Goal: Transaction & Acquisition: Purchase product/service

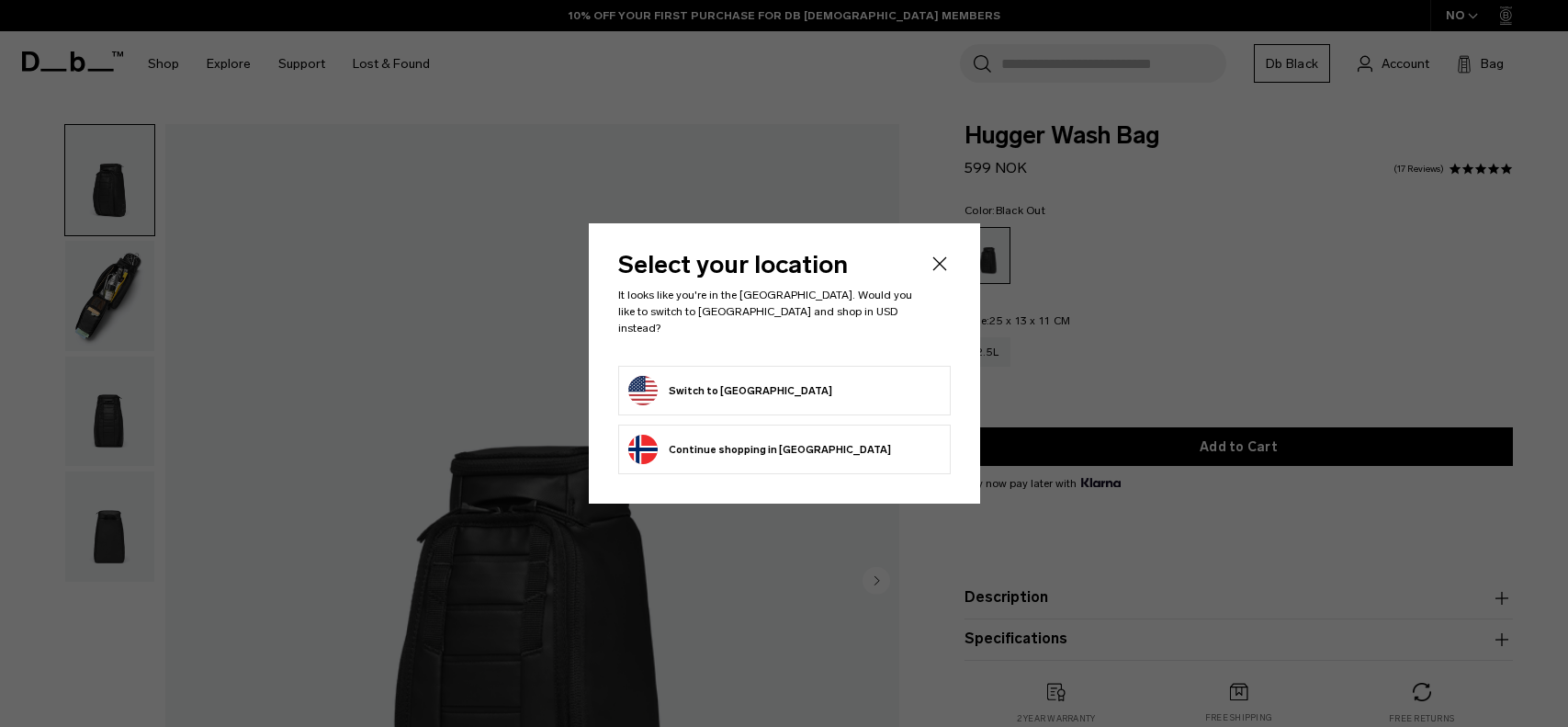
click at [940, 267] on icon "Close" at bounding box center [939, 263] width 22 height 22
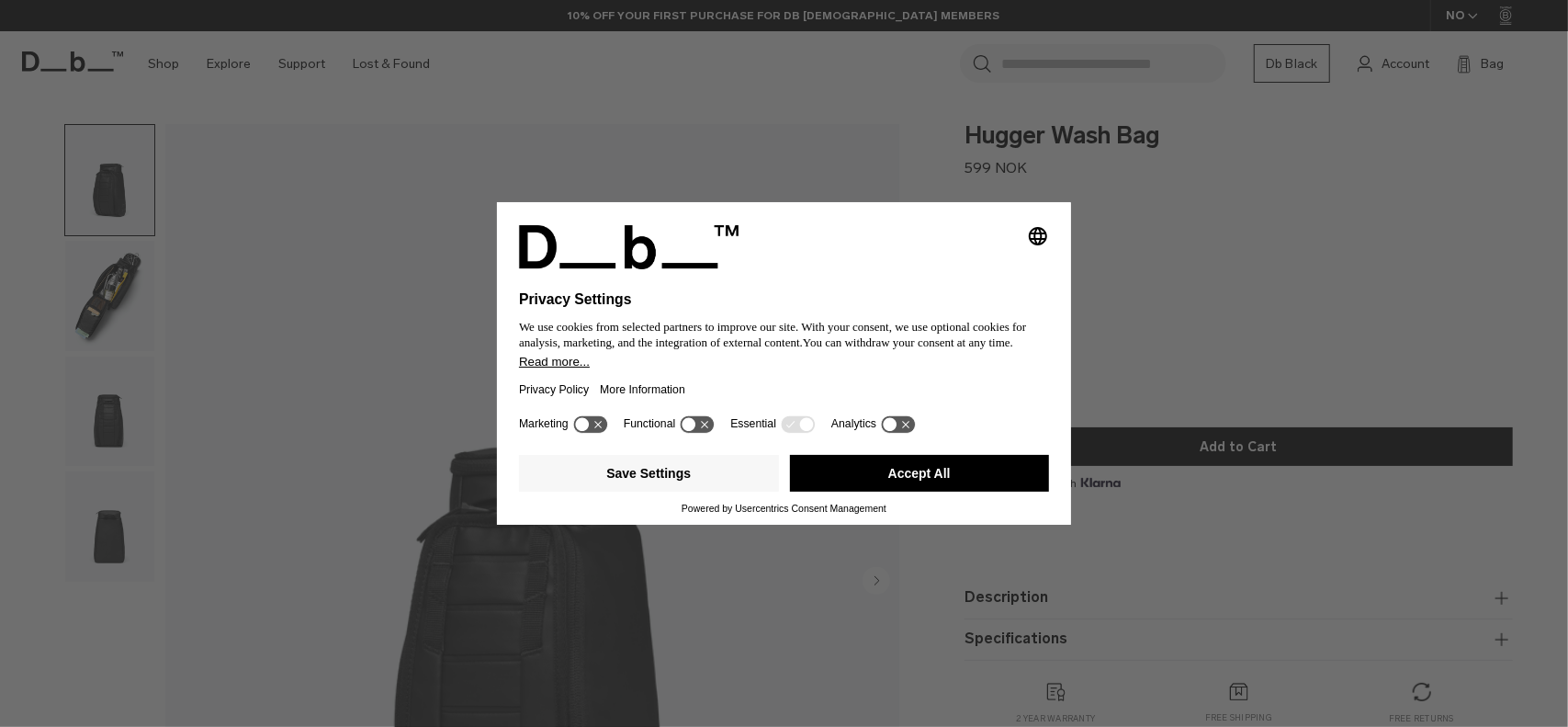
click at [1043, 227] on icon "Select language" at bounding box center [1037, 235] width 22 height 22
click at [687, 430] on icon at bounding box center [689, 424] width 14 height 14
click at [702, 431] on icon at bounding box center [706, 424] width 14 height 14
click at [725, 473] on button "Save Settings" at bounding box center [649, 473] width 260 height 37
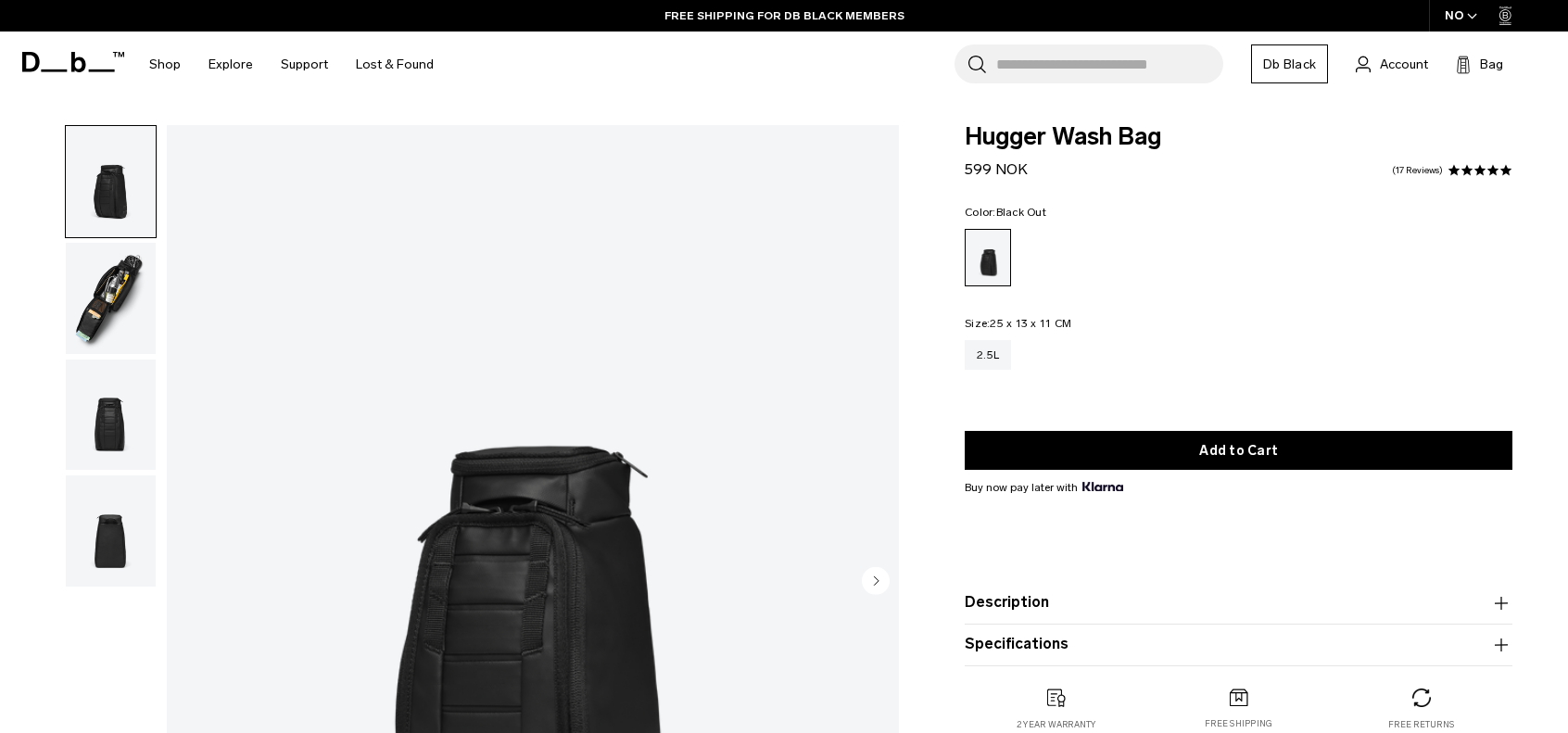
click at [129, 272] on img "button" at bounding box center [110, 298] width 89 height 111
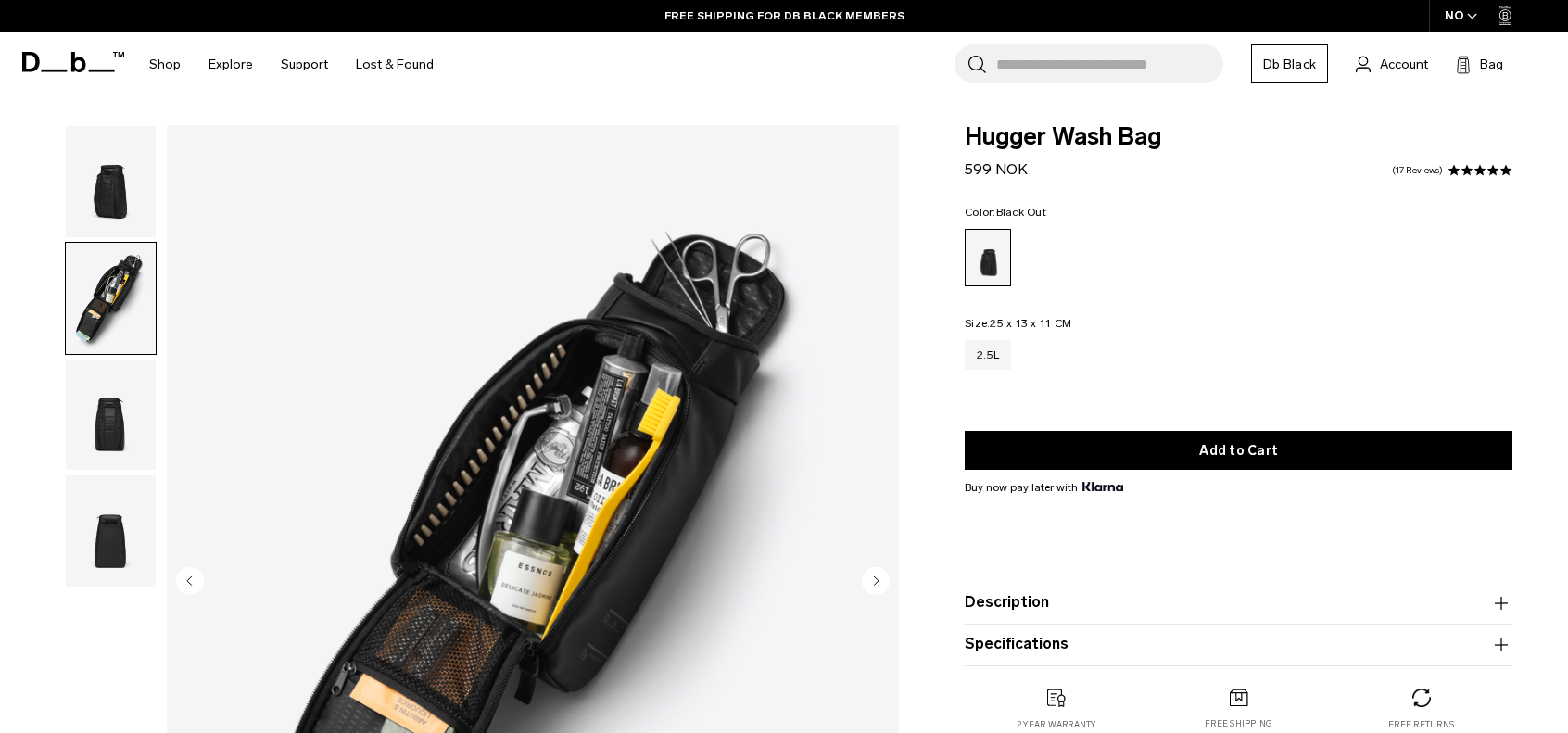
click at [105, 416] on img "button" at bounding box center [110, 415] width 89 height 111
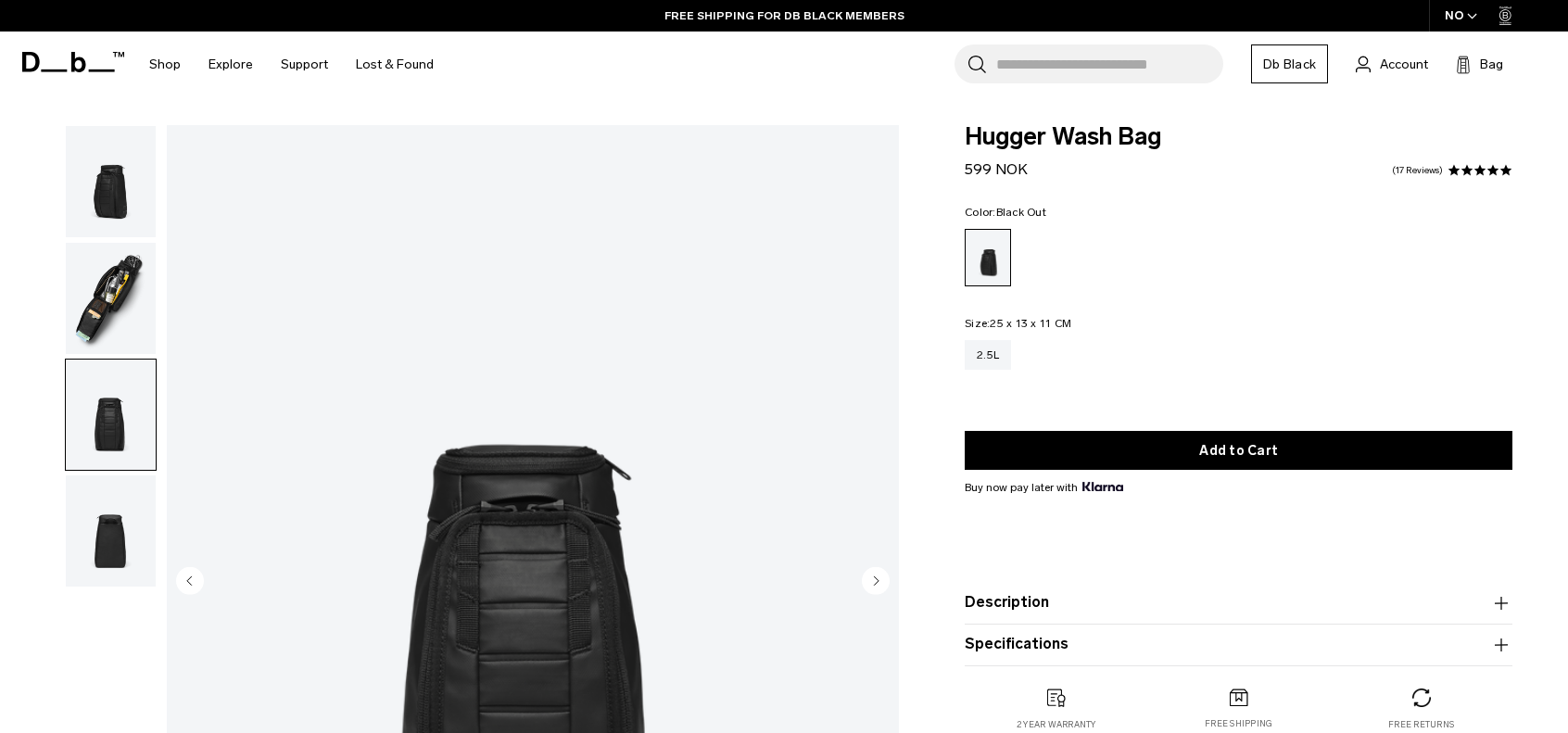
click at [100, 533] on img "button" at bounding box center [110, 530] width 89 height 111
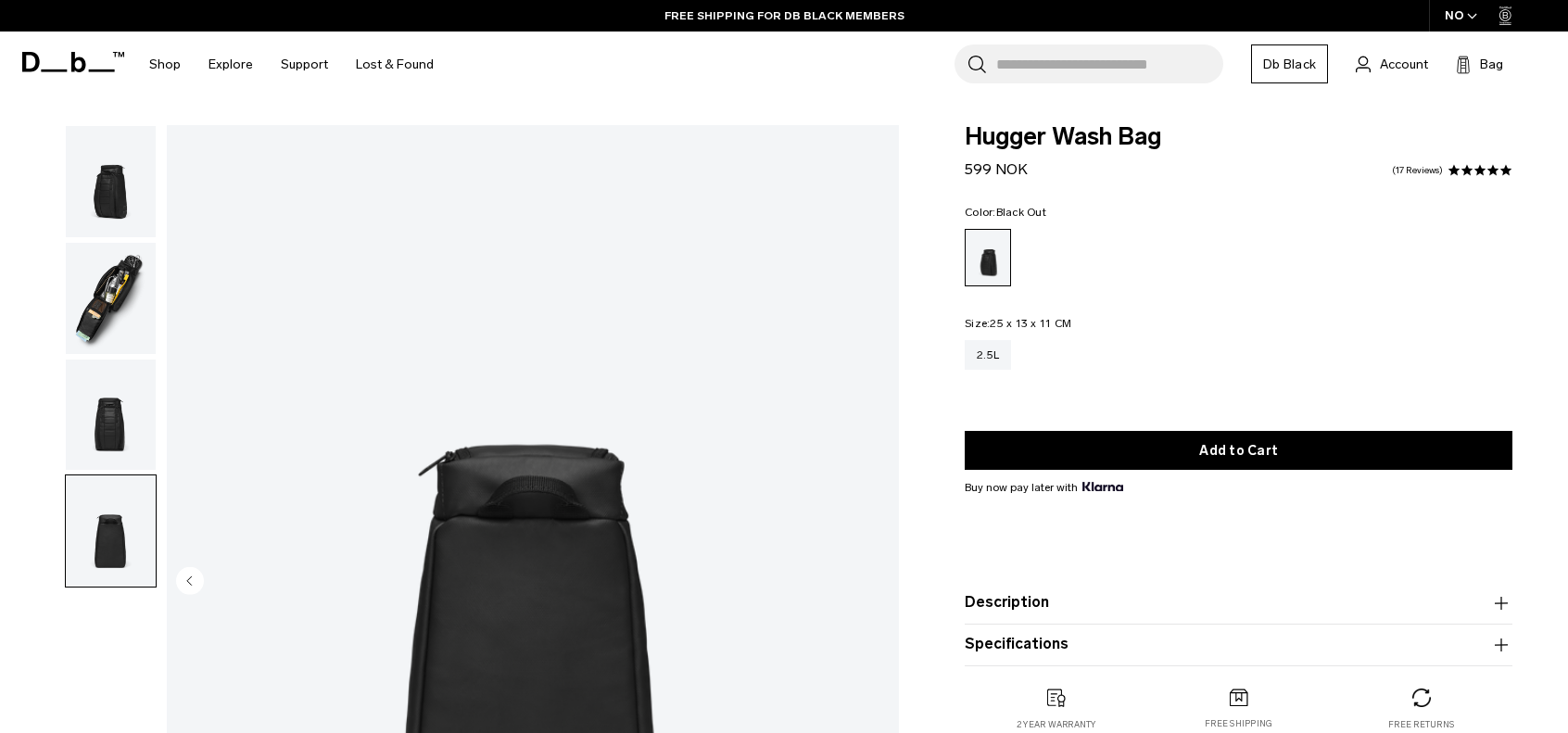
click at [97, 405] on img "button" at bounding box center [110, 415] width 89 height 111
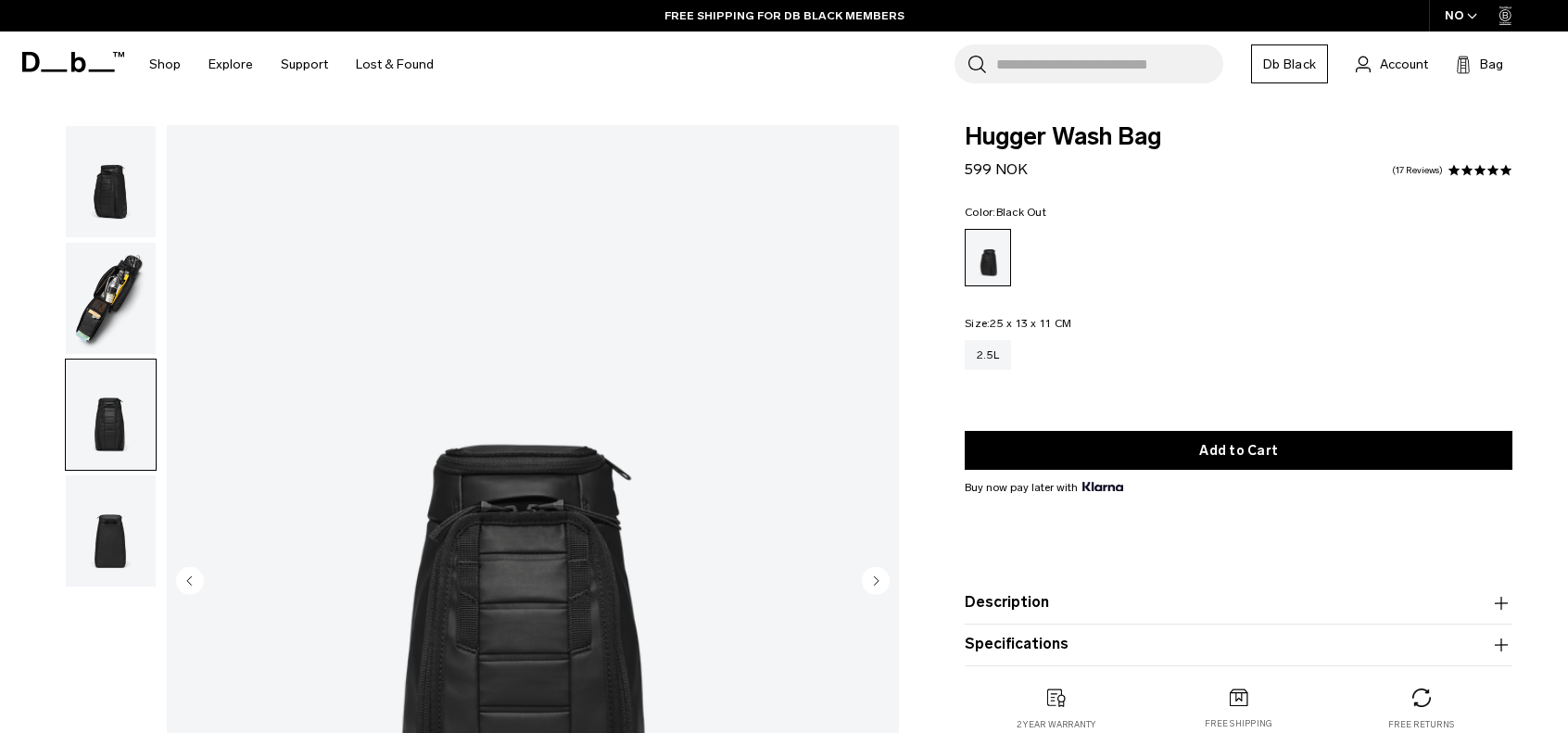
click at [111, 280] on img "button" at bounding box center [110, 298] width 89 height 111
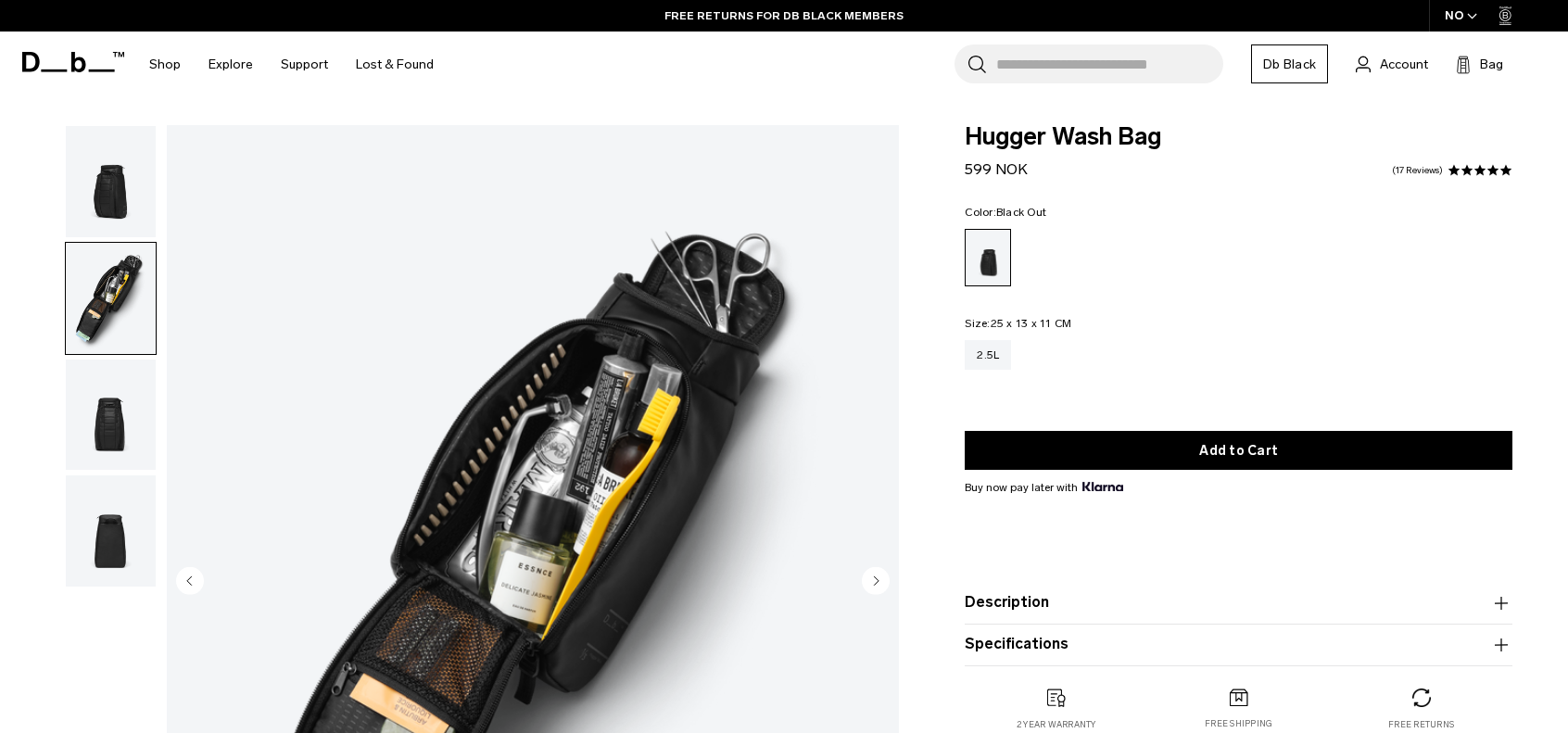
click at [133, 222] on img "button" at bounding box center [110, 181] width 89 height 111
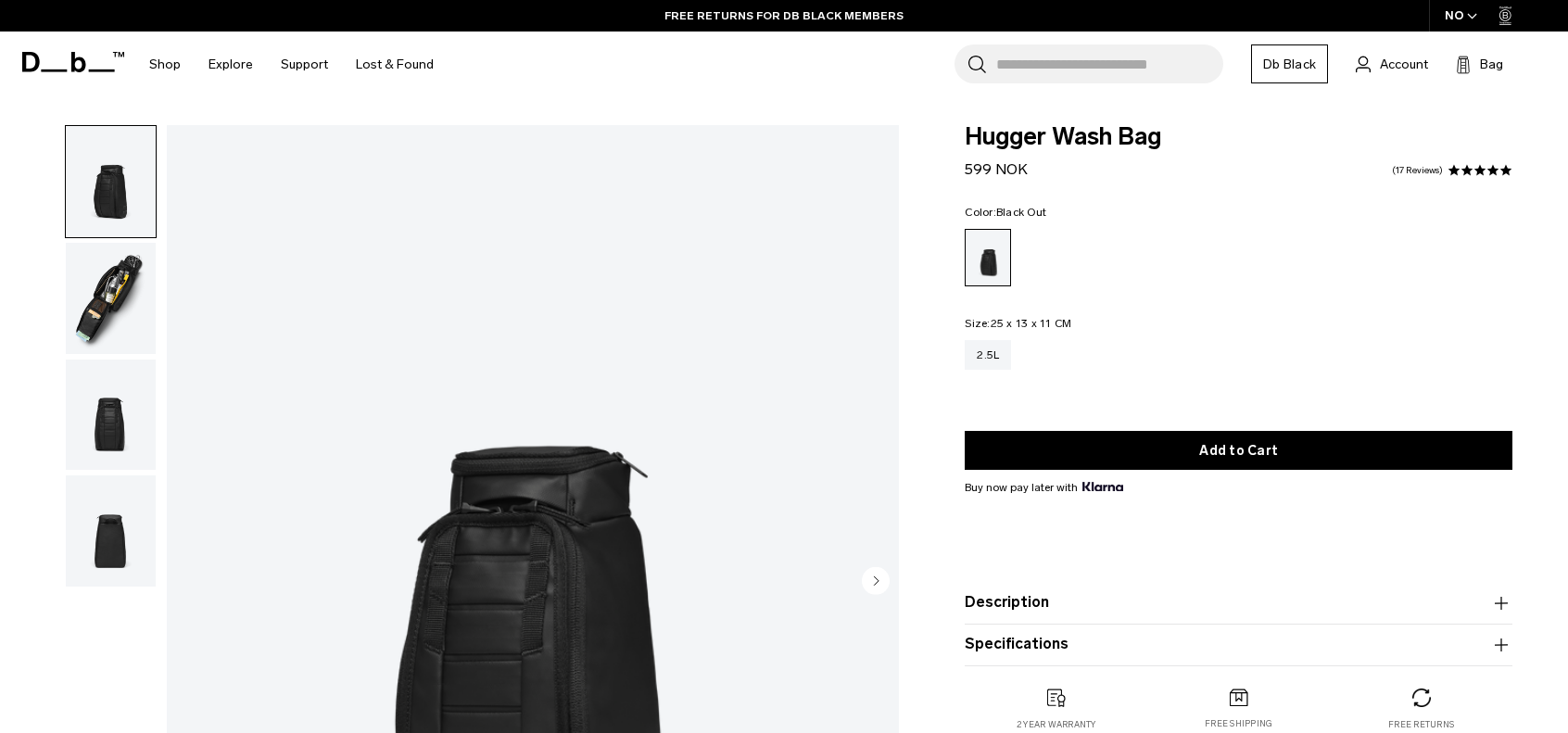
click at [42, 59] on icon at bounding box center [72, 61] width 102 height 20
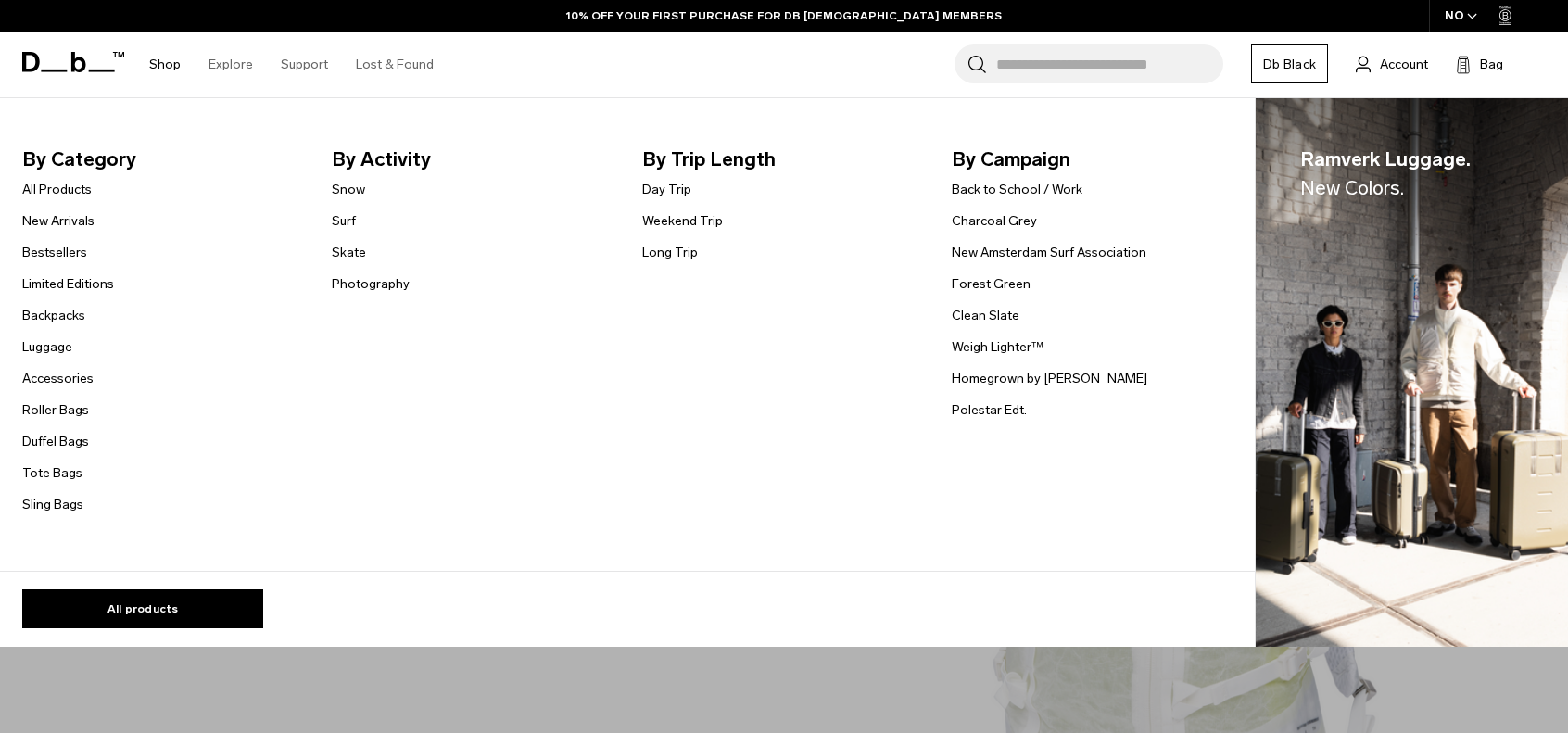
click at [167, 63] on link "Shop" at bounding box center [165, 64] width 31 height 66
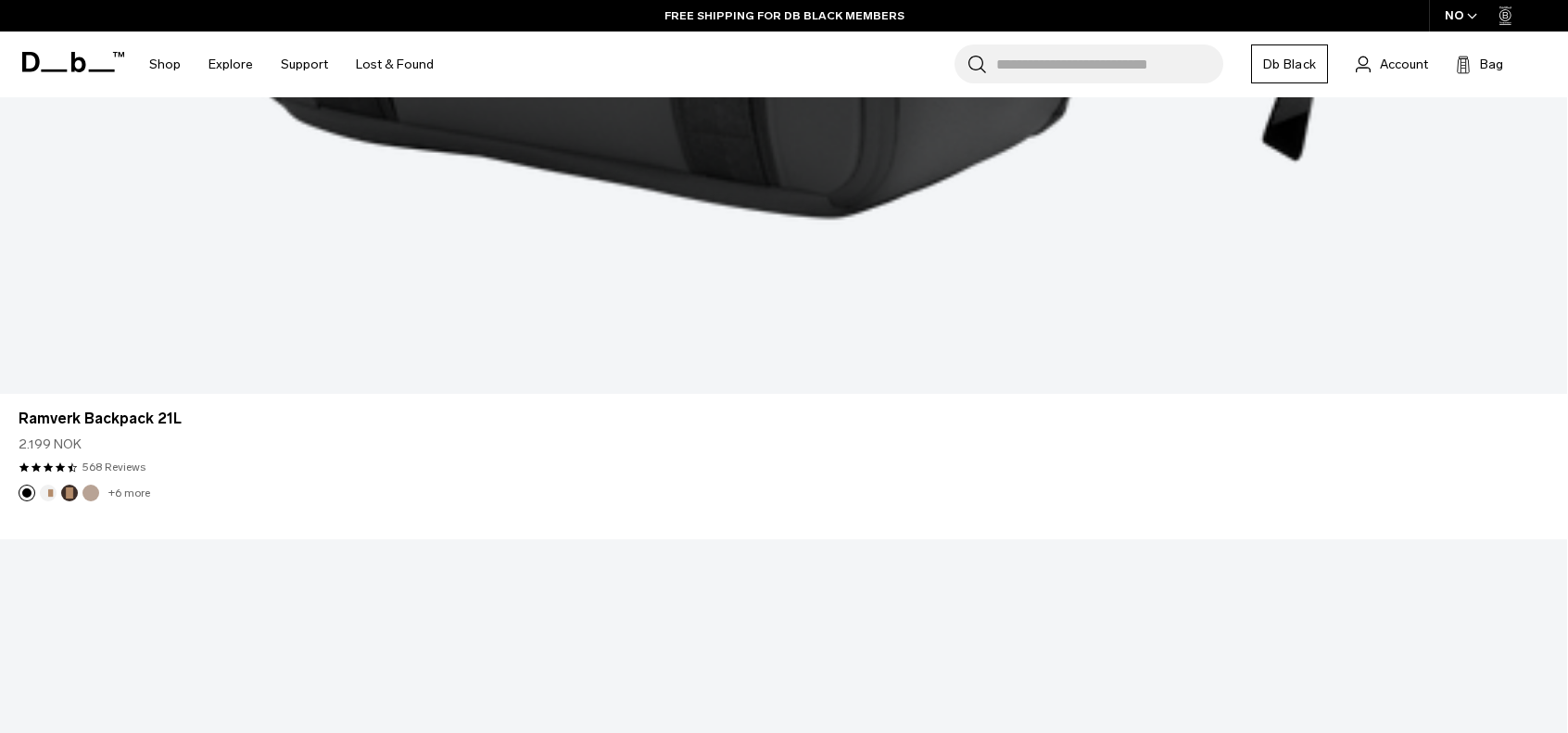
scroll to position [6203, 0]
